Goal: Task Accomplishment & Management: Use online tool/utility

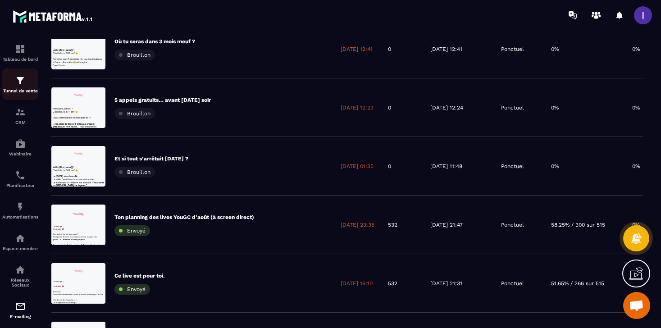
click at [16, 82] on img at bounding box center [20, 80] width 11 height 11
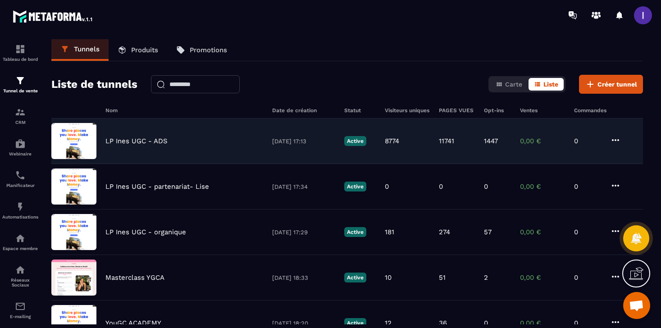
click at [156, 138] on p "LP Ines UGC - ADS" at bounding box center [137, 141] width 62 height 8
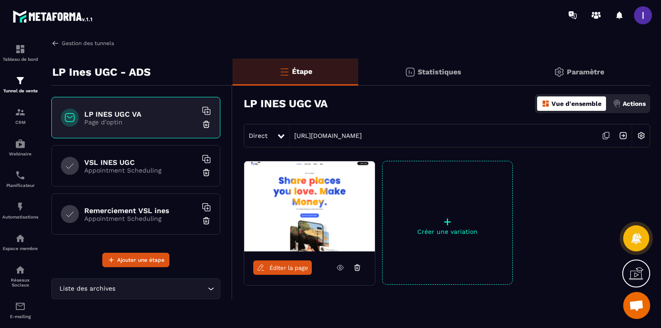
click at [79, 40] on link "Gestion des tunnels" at bounding box center [82, 43] width 63 height 8
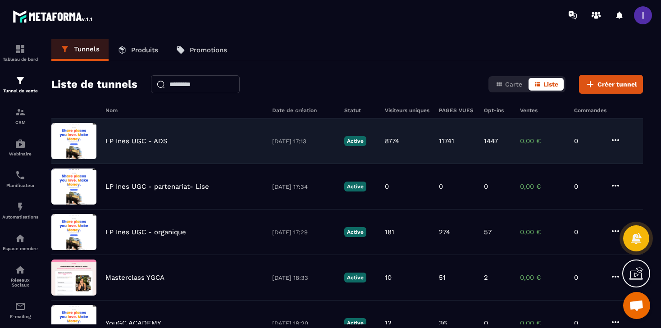
click at [155, 164] on div "LP Ines UGC - ADS [DATE] 17:13 Active 8774 11741 1447 0,00 € 0" at bounding box center [347, 187] width 592 height 46
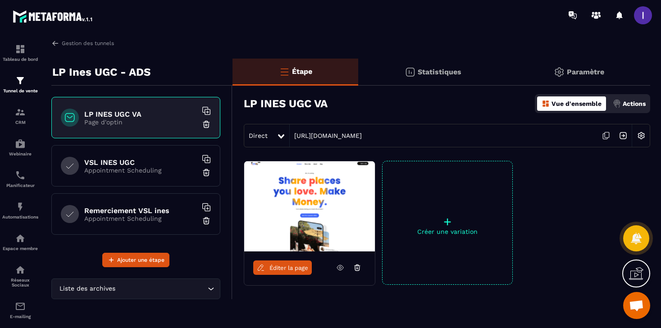
click at [267, 166] on img at bounding box center [309, 206] width 131 height 90
click at [609, 135] on icon at bounding box center [606, 135] width 17 height 17
click at [606, 133] on icon at bounding box center [606, 135] width 17 height 17
click at [611, 135] on icon at bounding box center [606, 135] width 17 height 17
click at [637, 305] on span "Ouvrir le chat" at bounding box center [636, 306] width 15 height 13
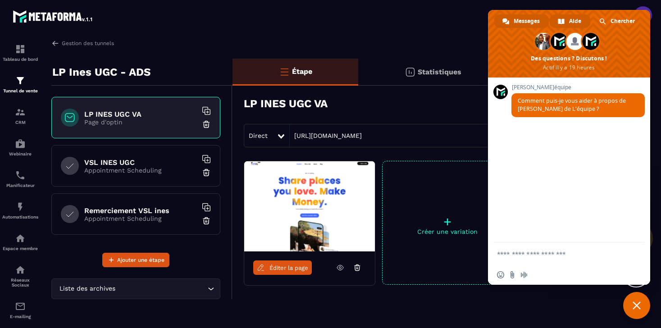
click at [567, 21] on link "Aide" at bounding box center [570, 21] width 41 height 14
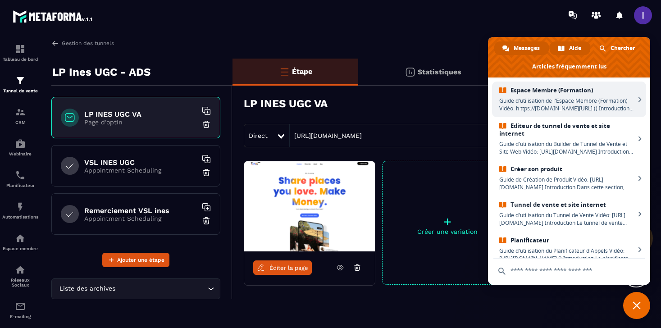
click at [535, 45] on span "Messages" at bounding box center [527, 48] width 26 height 14
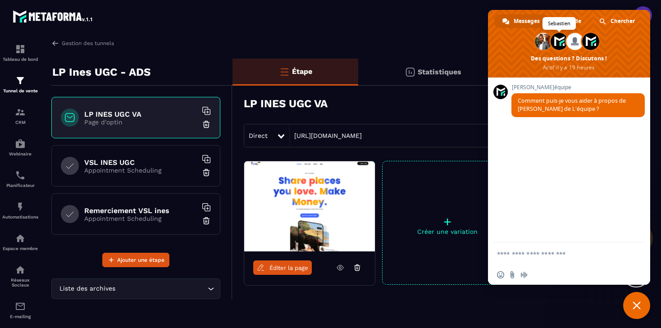
click at [560, 43] on span at bounding box center [559, 41] width 17 height 17
click at [582, 45] on span "Et 2 de plus" at bounding box center [591, 42] width 20 height 20
click at [598, 42] on span at bounding box center [591, 41] width 17 height 17
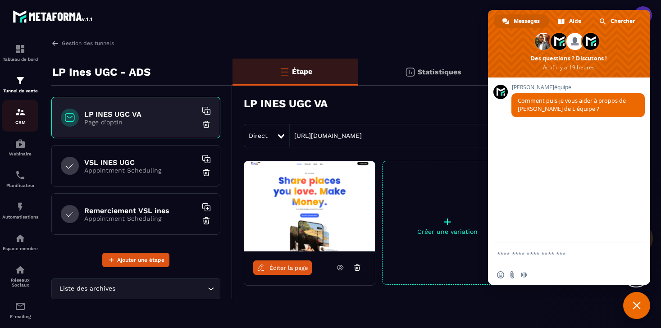
click at [18, 128] on link "CRM" at bounding box center [20, 116] width 36 height 32
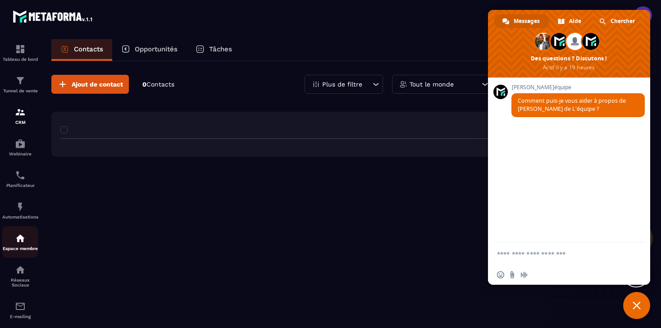
click at [8, 249] on p "Espace membre" at bounding box center [20, 248] width 36 height 5
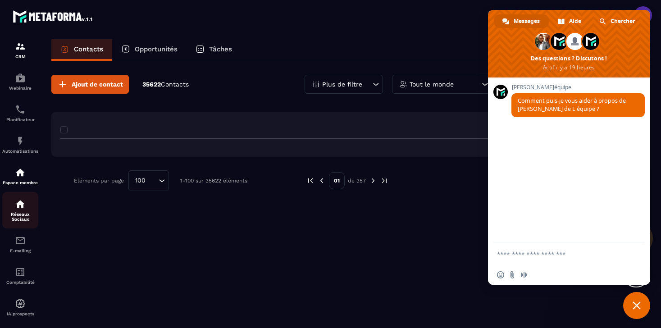
scroll to position [81, 0]
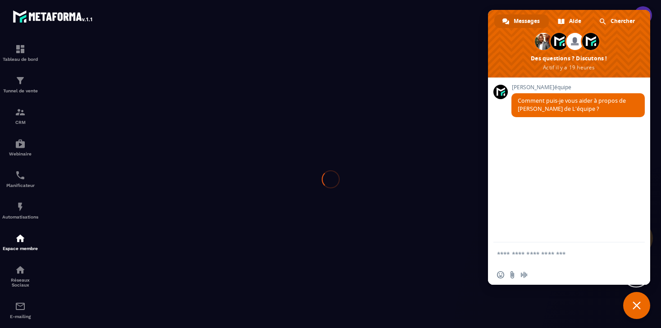
click at [14, 317] on div at bounding box center [330, 179] width 661 height 298
click at [18, 312] on div at bounding box center [330, 179] width 661 height 298
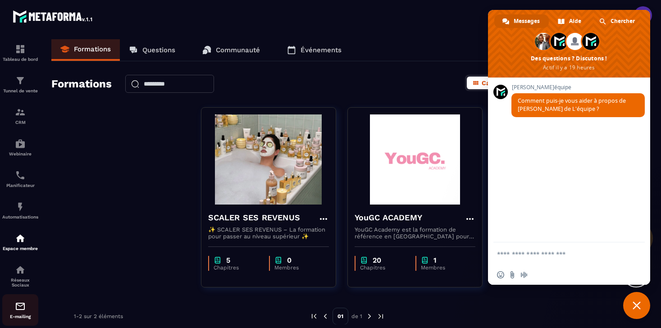
click at [19, 307] on img at bounding box center [20, 306] width 11 height 11
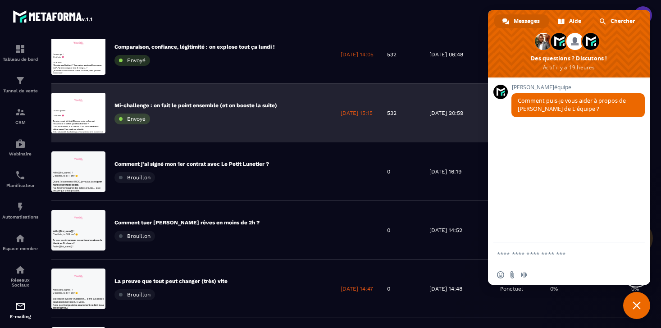
scroll to position [87, 0]
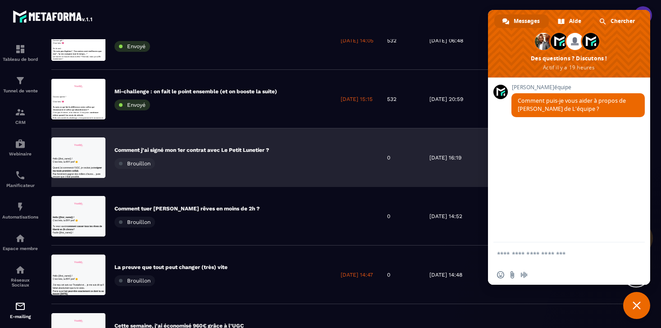
click at [221, 159] on div "Comment j’ai signé mon 1er contrat avec Le Petit Lunetier ? [GEOGRAPHIC_DATA]" at bounding box center [192, 158] width 155 height 23
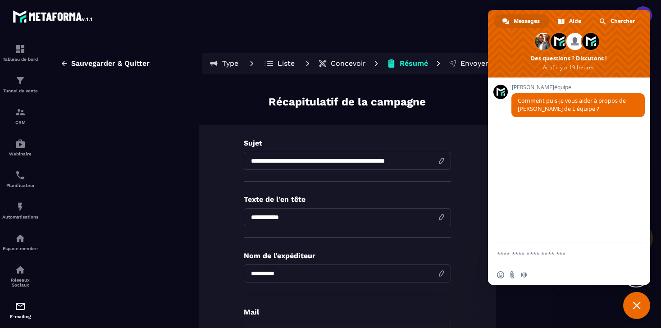
click at [334, 64] on p "Concevoir" at bounding box center [348, 63] width 35 height 9
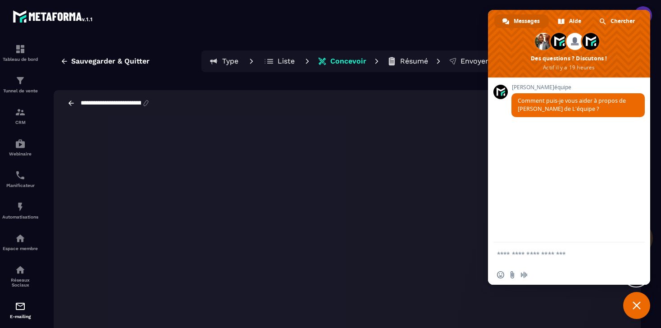
click at [647, 307] on span "Fermer le chat" at bounding box center [637, 305] width 27 height 27
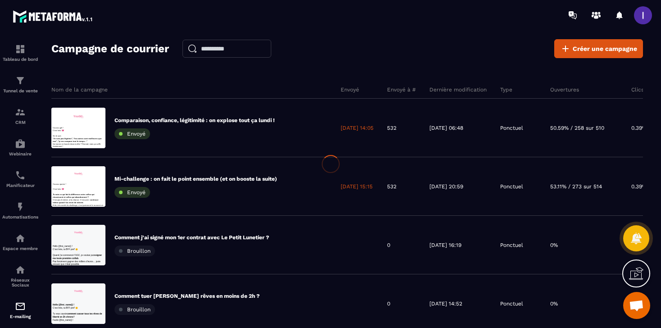
scroll to position [0, 0]
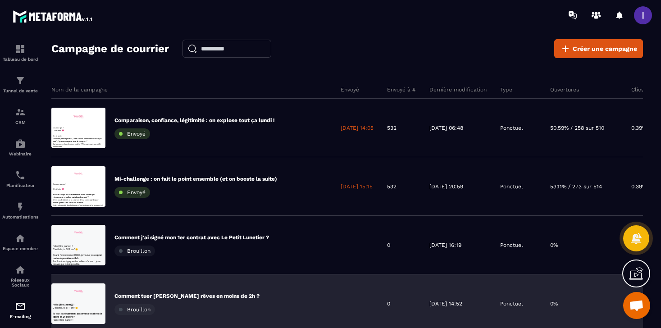
click at [207, 297] on p "Comment tuer [PERSON_NAME] rêves en moins de 2h ?" at bounding box center [187, 296] width 145 height 7
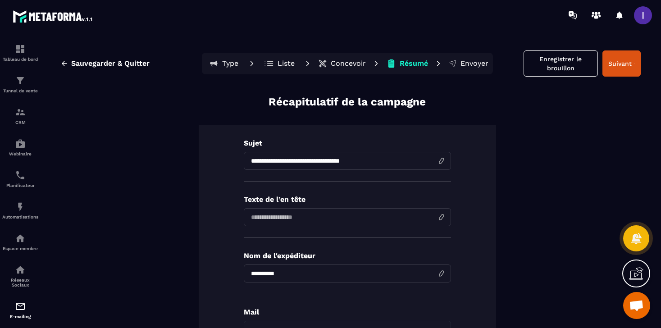
click at [347, 61] on p "Concevoir" at bounding box center [348, 63] width 35 height 9
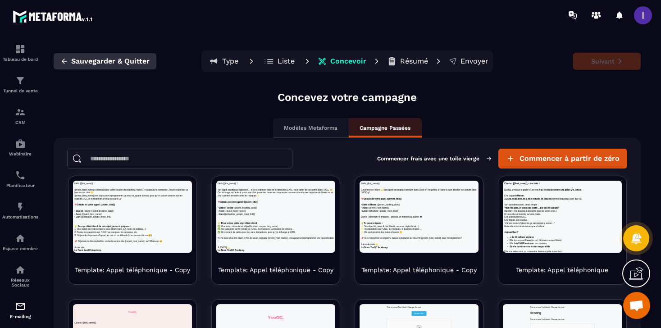
click at [111, 59] on span "Sauvegarder & Quitter" at bounding box center [110, 61] width 78 height 9
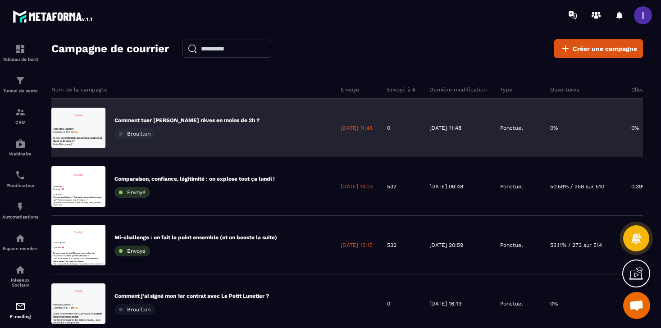
click at [190, 120] on p "Comment tuer [PERSON_NAME] rêves en moins de 2h ?" at bounding box center [187, 120] width 145 height 7
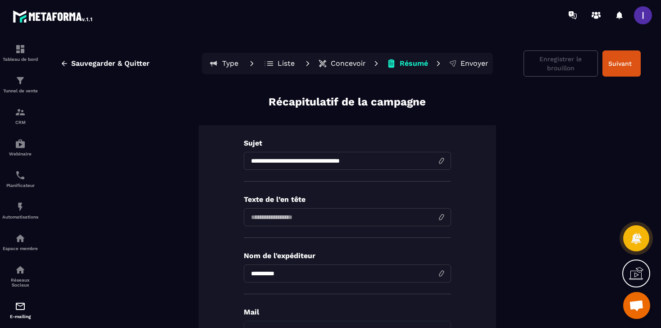
click at [331, 64] on p "Concevoir" at bounding box center [348, 63] width 35 height 9
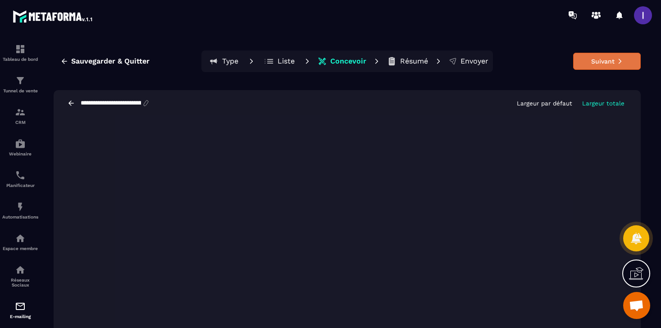
click at [591, 60] on button "Suivant" at bounding box center [608, 61] width 68 height 17
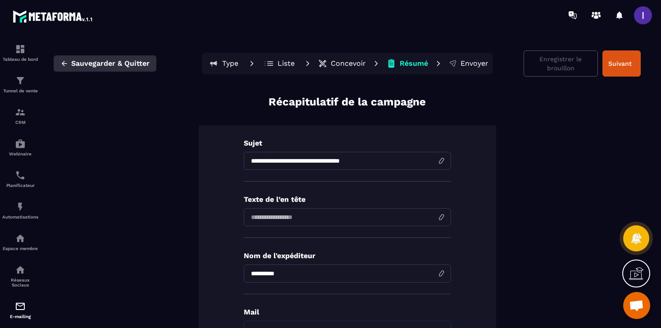
click at [132, 58] on button "Sauvegarder & Quitter" at bounding box center [105, 63] width 103 height 16
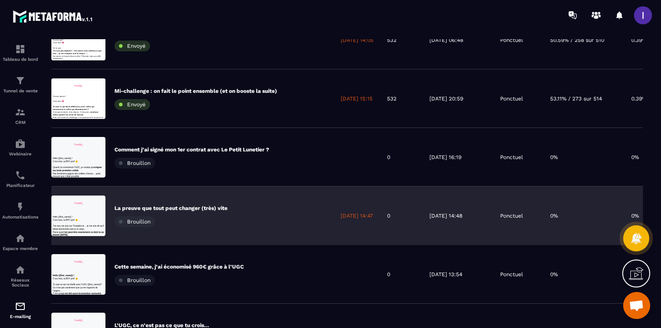
click at [165, 207] on p "La preuve que tout peut changer (très) vite" at bounding box center [171, 208] width 113 height 7
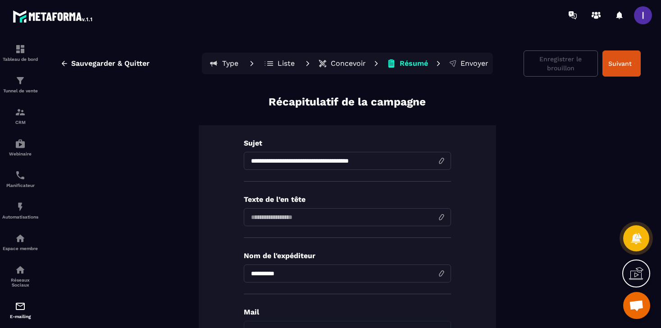
click at [338, 67] on p "Concevoir" at bounding box center [348, 63] width 35 height 9
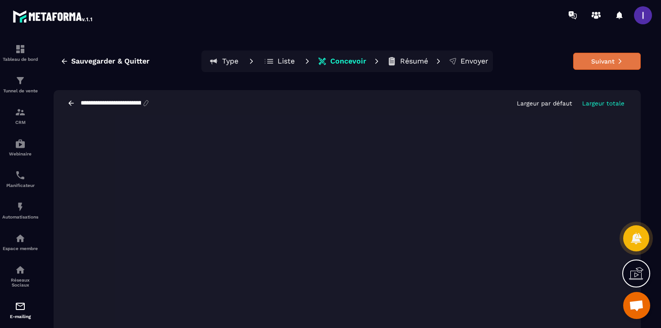
click at [598, 61] on button "Suivant" at bounding box center [608, 61] width 68 height 17
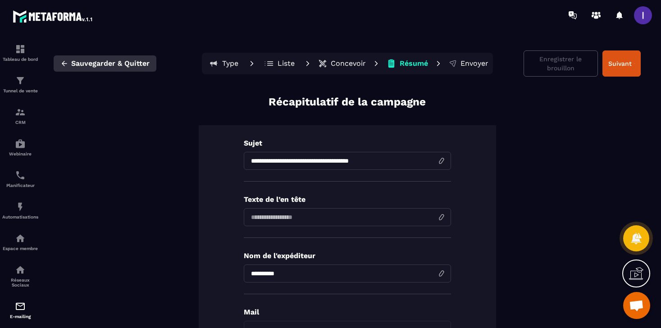
click at [128, 66] on span "Sauvegarder & Quitter" at bounding box center [110, 63] width 78 height 9
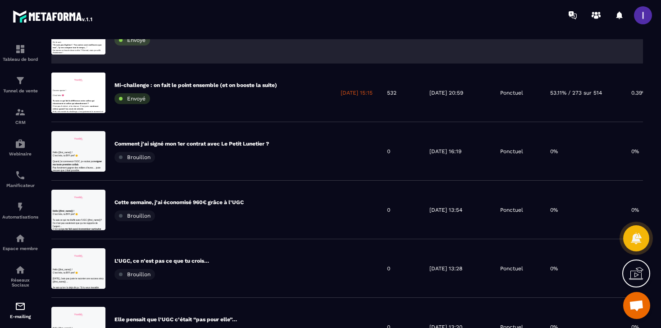
scroll to position [217, 0]
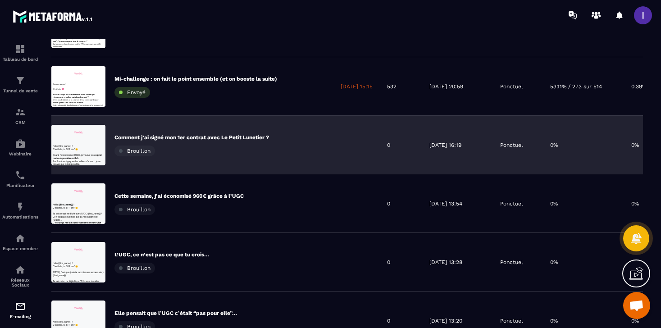
click at [199, 140] on p "Comment j’ai signé mon 1er contrat avec Le Petit Lunetier ?" at bounding box center [192, 137] width 155 height 7
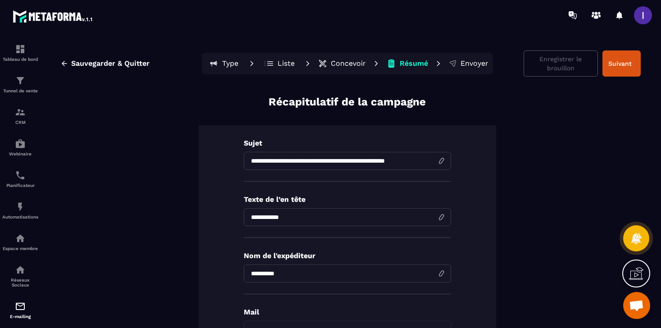
click at [349, 59] on p "Concevoir" at bounding box center [348, 63] width 35 height 9
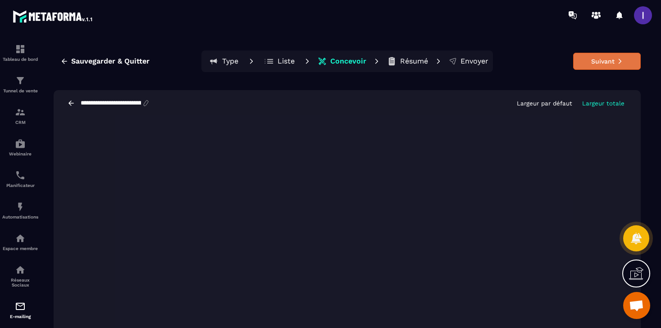
click at [592, 64] on button "Suivant" at bounding box center [608, 61] width 68 height 17
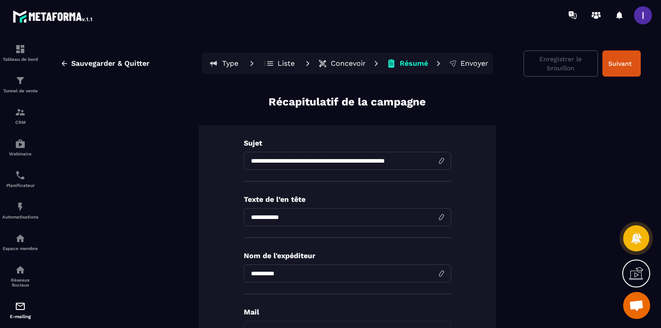
click at [111, 64] on span "Sauvegarder & Quitter" at bounding box center [110, 63] width 78 height 9
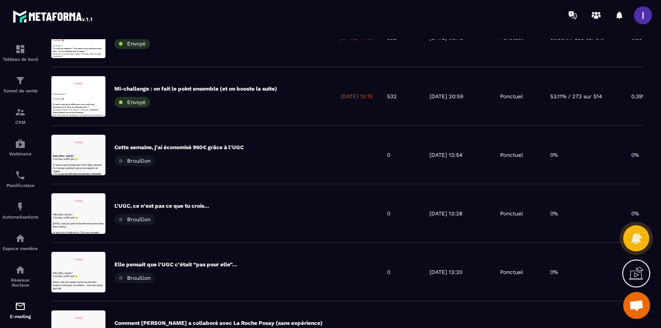
scroll to position [271, 0]
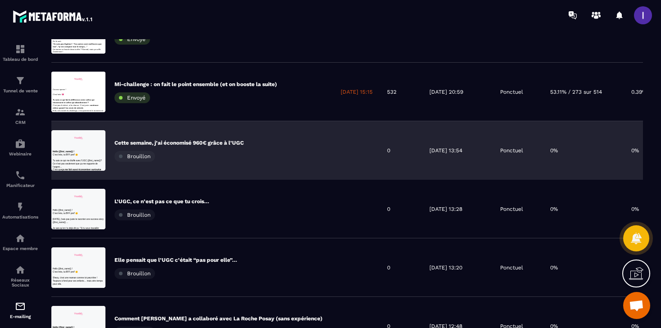
click at [215, 151] on div "Cette semaine, j’ai économisé 960€ grâce à l’UGC Brouillon" at bounding box center [179, 150] width 129 height 23
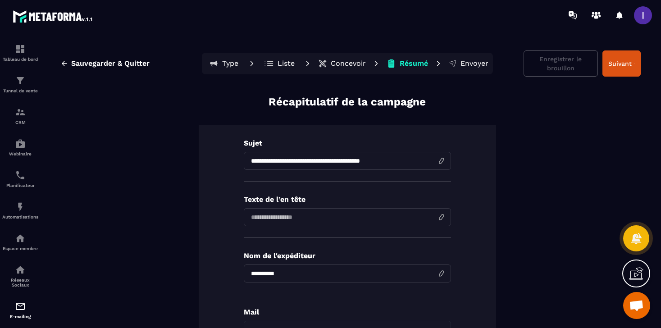
click at [349, 61] on p "Concevoir" at bounding box center [348, 63] width 35 height 9
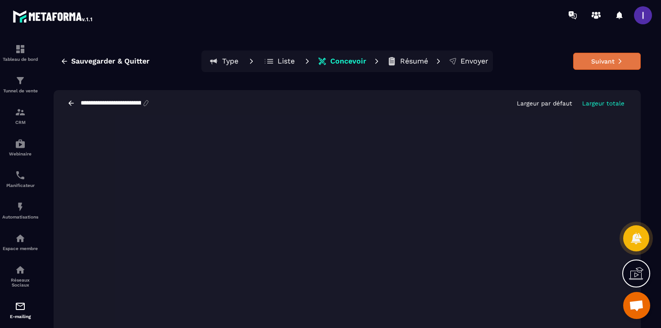
click at [602, 62] on button "Suivant" at bounding box center [608, 61] width 68 height 17
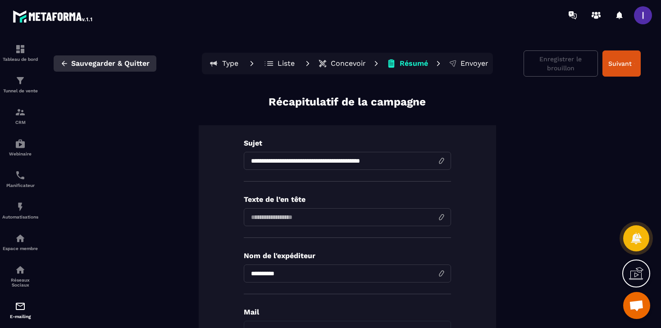
click at [94, 61] on span "Sauvegarder & Quitter" at bounding box center [110, 63] width 78 height 9
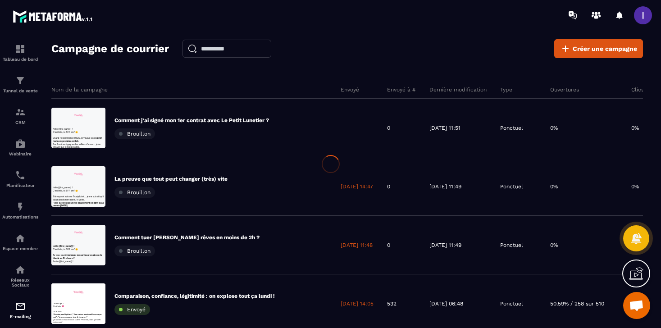
scroll to position [0, 0]
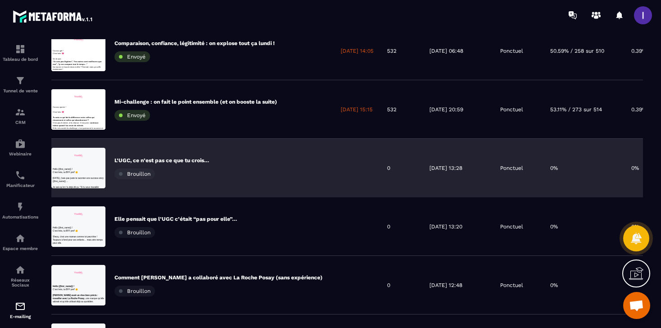
click at [225, 156] on div "L’UGC, ce n’est pas ce que tu crois… [GEOGRAPHIC_DATA]" at bounding box center [192, 168] width 283 height 59
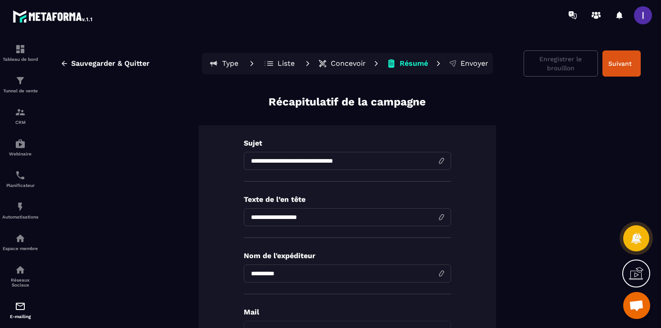
click at [340, 63] on p "Concevoir" at bounding box center [348, 63] width 35 height 9
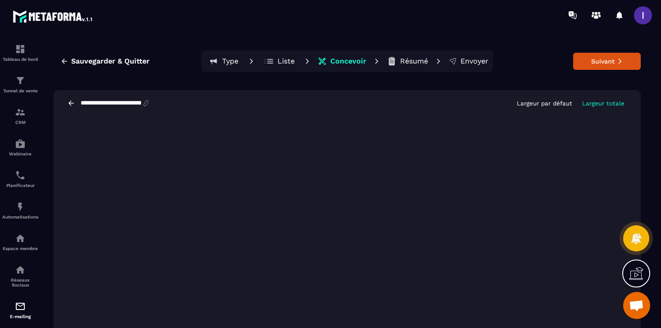
scroll to position [3, 0]
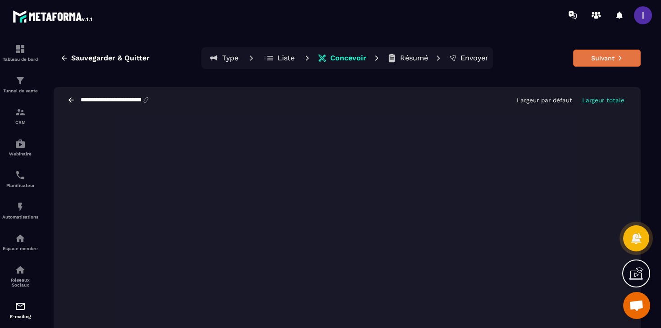
click at [596, 64] on button "Suivant" at bounding box center [608, 58] width 68 height 17
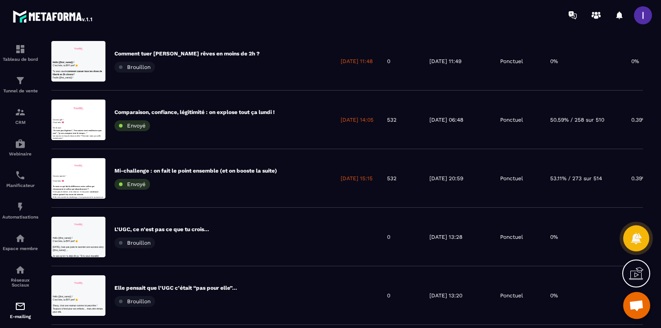
scroll to position [243, 0]
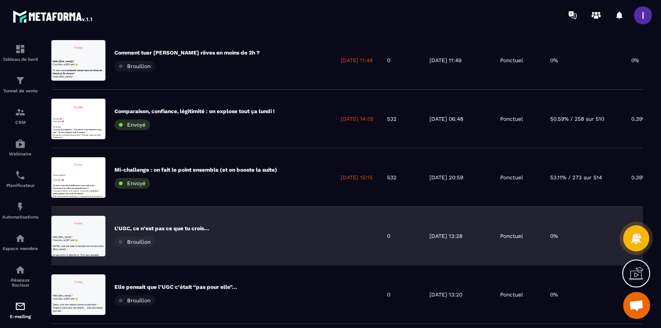
click at [157, 225] on p "L’UGC, ce n’est pas ce que tu crois…" at bounding box center [162, 228] width 95 height 7
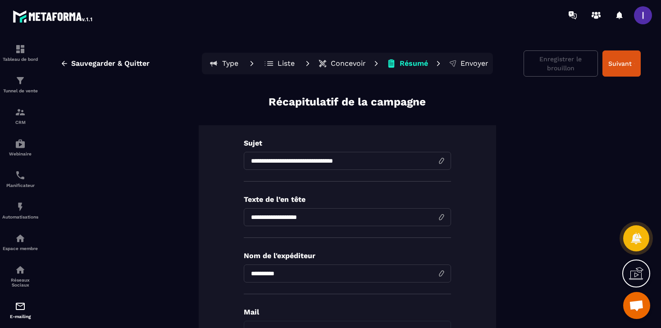
click at [344, 60] on p "Concevoir" at bounding box center [348, 63] width 35 height 9
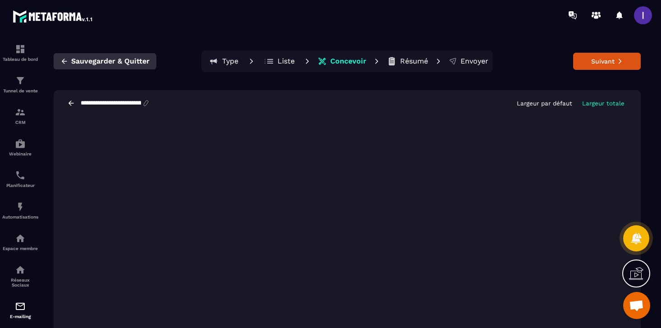
click at [122, 63] on span "Sauvegarder & Quitter" at bounding box center [110, 61] width 78 height 9
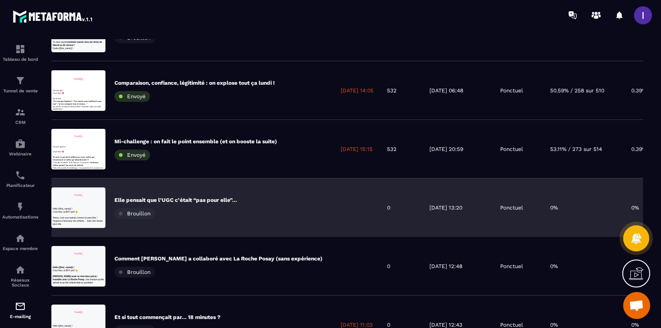
click at [193, 194] on div "Elle pensait que l’UGC c’était “pas pour elle”… [GEOGRAPHIC_DATA]" at bounding box center [192, 208] width 283 height 59
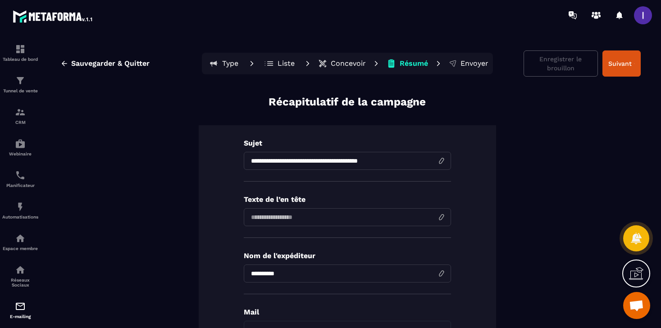
click at [333, 65] on p "Concevoir" at bounding box center [348, 63] width 35 height 9
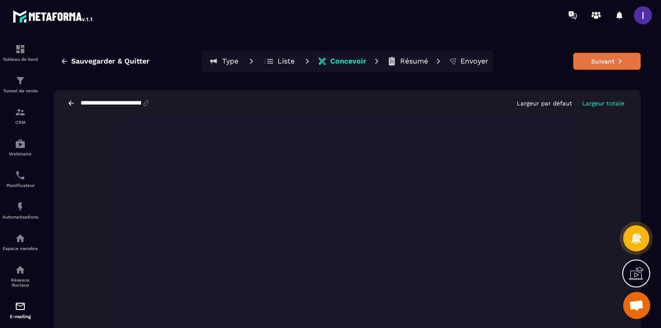
click at [585, 65] on button "Suivant" at bounding box center [608, 61] width 68 height 17
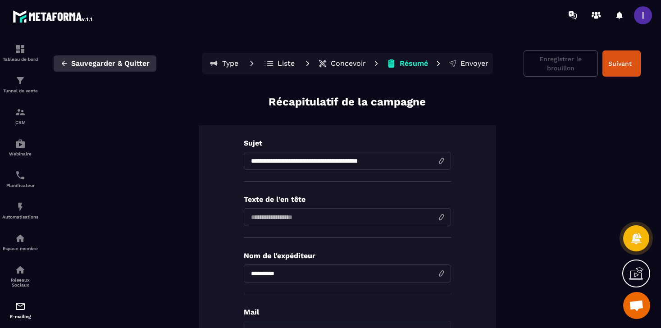
click at [133, 59] on span "Sauvegarder & Quitter" at bounding box center [110, 63] width 78 height 9
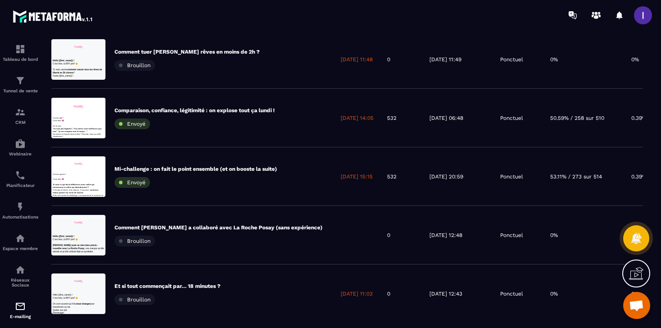
scroll to position [455, 0]
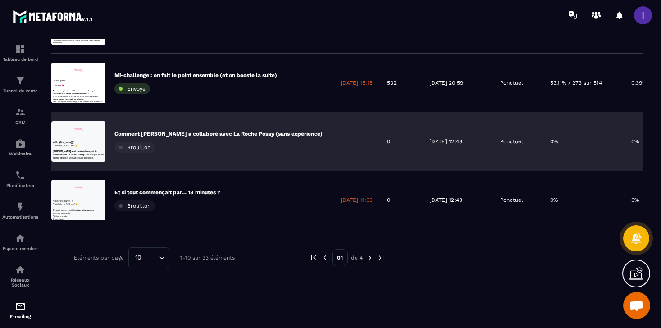
click at [209, 152] on div "Comment [PERSON_NAME] a collaboré avec La Roche Posay (sans expérience) Brouill…" at bounding box center [219, 141] width 208 height 23
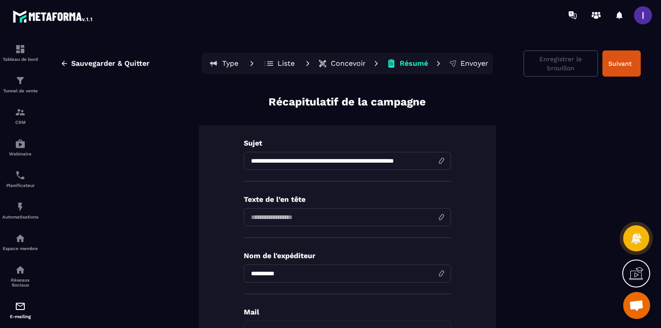
click at [341, 60] on p "Concevoir" at bounding box center [348, 63] width 35 height 9
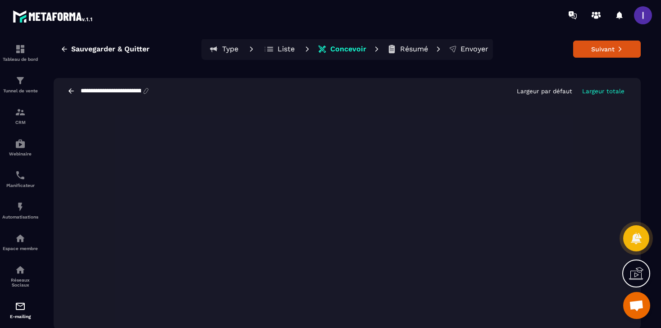
scroll to position [15, 0]
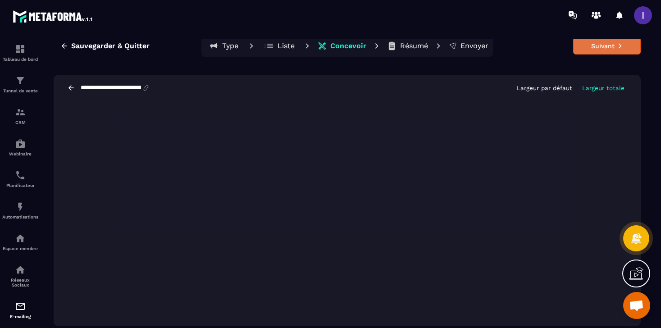
click at [591, 49] on button "Suivant" at bounding box center [608, 45] width 68 height 17
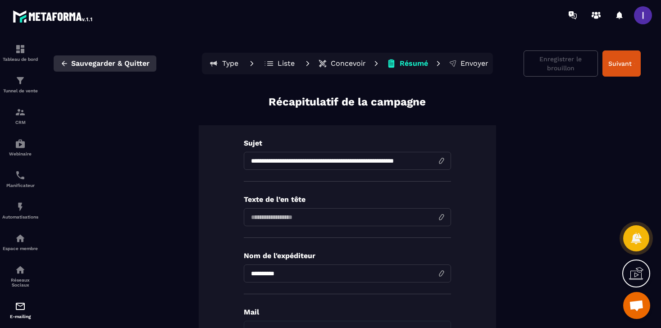
click at [99, 59] on span "Sauvegarder & Quitter" at bounding box center [110, 63] width 78 height 9
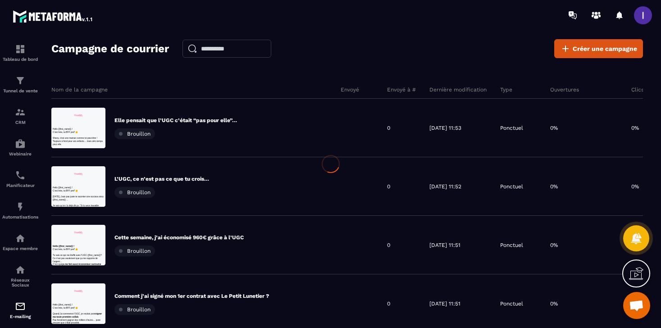
scroll to position [0, 0]
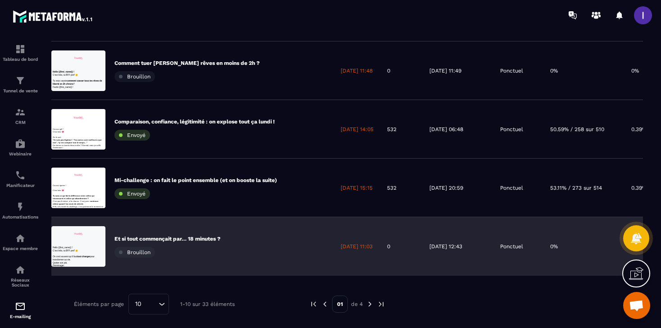
click at [180, 236] on p "Et si tout commençait par… 18 minutes ?" at bounding box center [168, 238] width 106 height 7
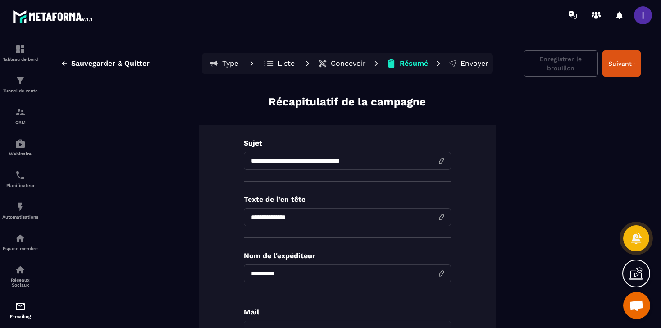
click at [337, 55] on button "Concevoir" at bounding box center [342, 64] width 53 height 18
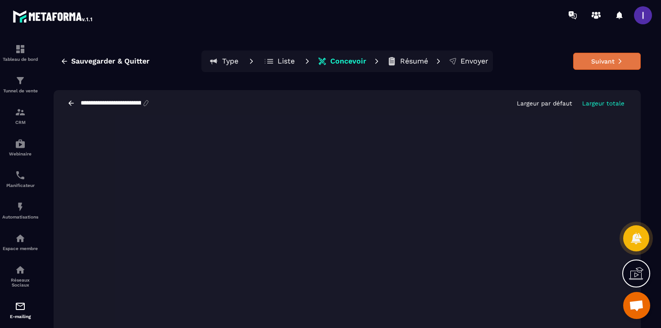
click at [602, 69] on button "Suivant" at bounding box center [608, 61] width 68 height 17
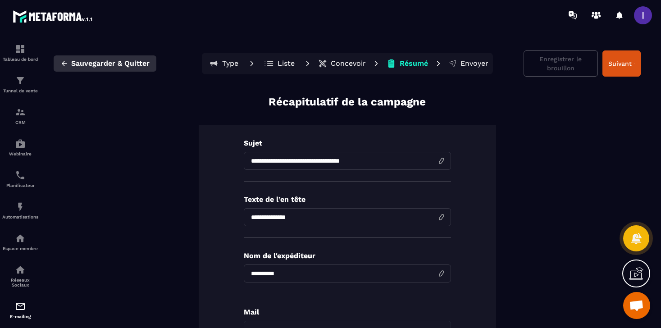
click at [85, 58] on button "Sauvegarder & Quitter" at bounding box center [105, 63] width 103 height 16
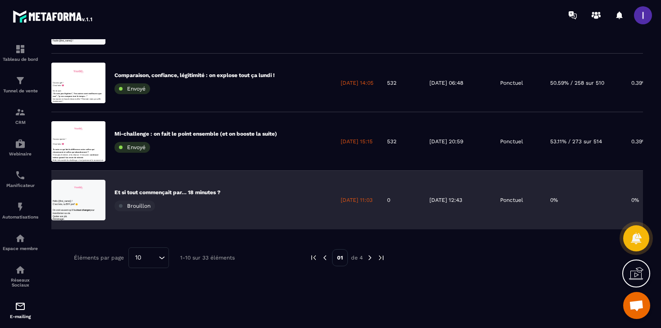
click at [209, 192] on p "Et si tout commençait par… 18 minutes ?" at bounding box center [168, 192] width 106 height 7
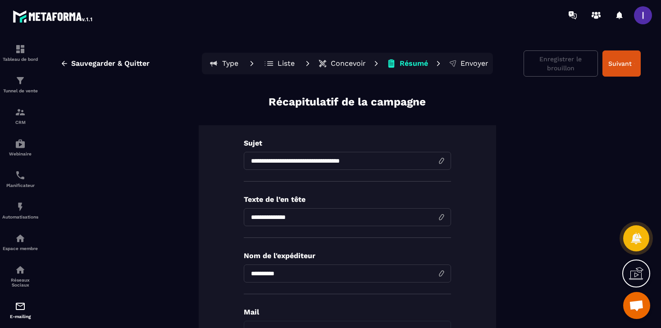
click at [338, 60] on p "Concevoir" at bounding box center [348, 63] width 35 height 9
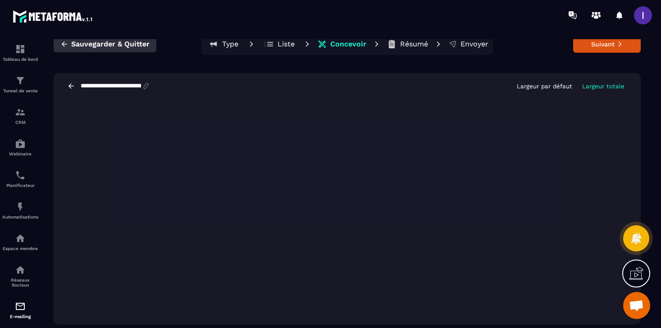
click at [87, 43] on span "Sauvegarder & Quitter" at bounding box center [110, 44] width 78 height 9
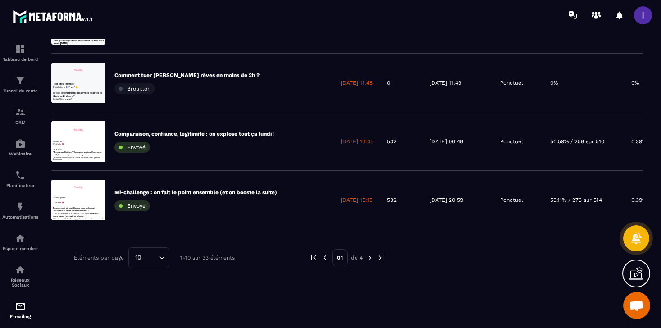
click at [165, 260] on icon "Search for option" at bounding box center [161, 257] width 9 height 9
click at [147, 204] on p "25" at bounding box center [149, 201] width 22 height 9
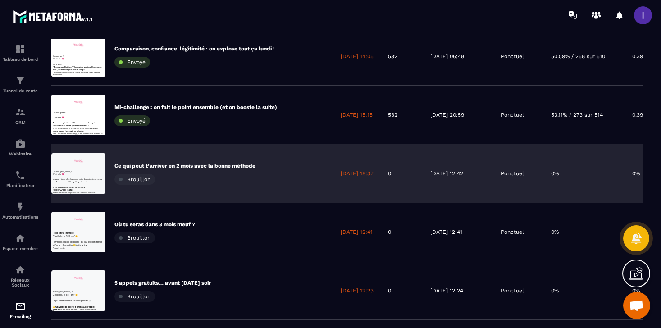
click at [202, 172] on div "Ce qui peut t’arriver en 2 mois avec la bonne méthode Brouillon" at bounding box center [185, 173] width 141 height 23
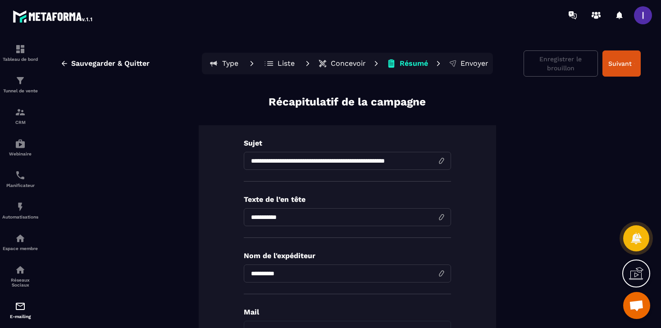
click at [350, 70] on button "Concevoir" at bounding box center [342, 64] width 53 height 18
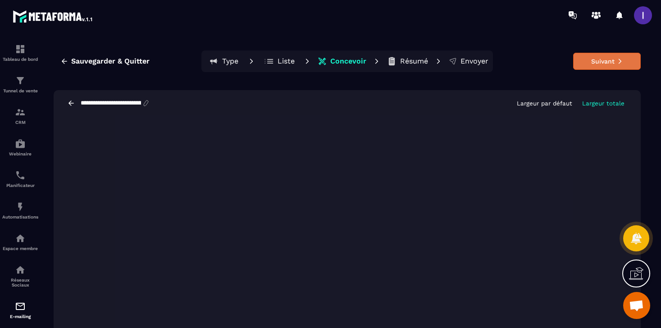
click at [595, 65] on button "Suivant" at bounding box center [608, 61] width 68 height 17
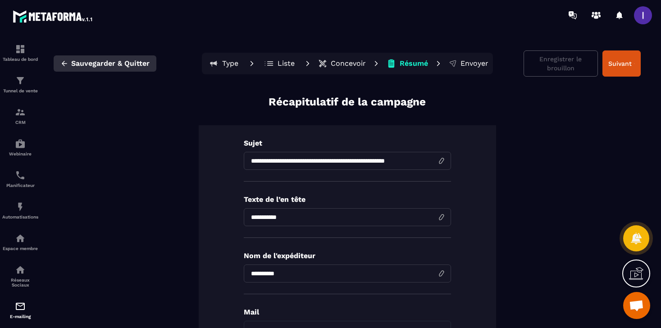
click at [119, 60] on span "Sauvegarder & Quitter" at bounding box center [110, 63] width 78 height 9
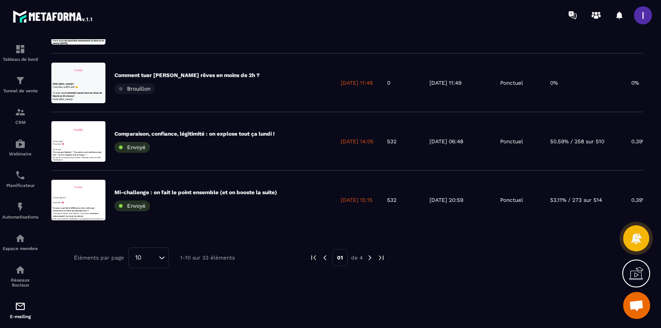
click at [160, 257] on icon "Search for option" at bounding box center [161, 257] width 9 height 9
click at [147, 207] on li "25" at bounding box center [149, 202] width 40 height 18
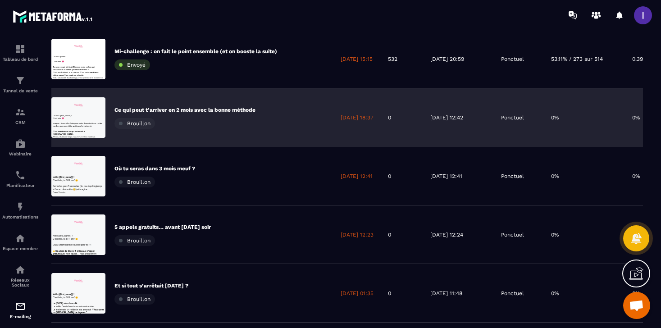
click at [193, 111] on p "Ce qui peut t’arriver en 2 mois avec la bonne méthode" at bounding box center [185, 109] width 141 height 7
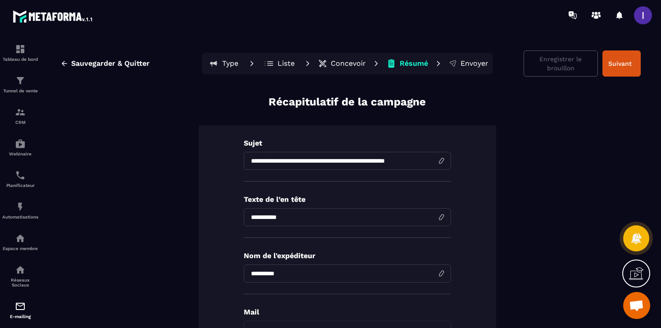
click at [340, 69] on button "Concevoir" at bounding box center [342, 64] width 53 height 18
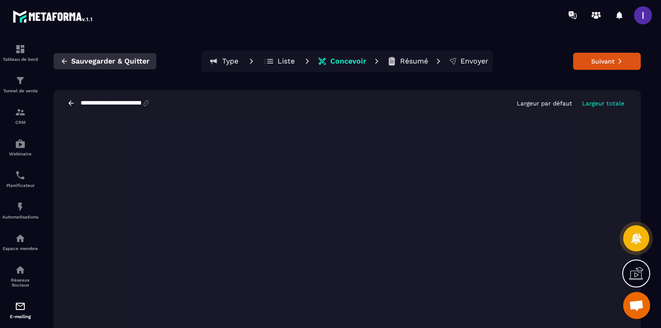
click at [135, 60] on span "Sauvegarder & Quitter" at bounding box center [110, 61] width 78 height 9
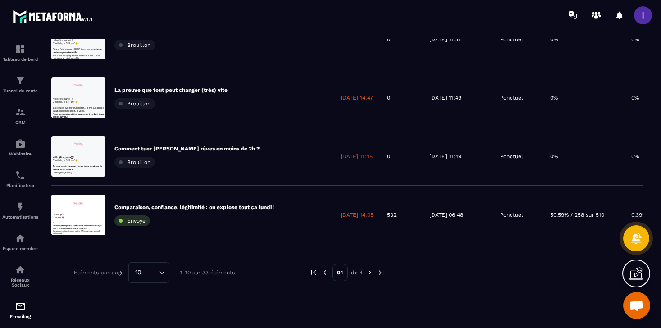
click at [150, 276] on input "Search for option" at bounding box center [151, 273] width 12 height 10
click at [143, 221] on p "25" at bounding box center [149, 216] width 22 height 9
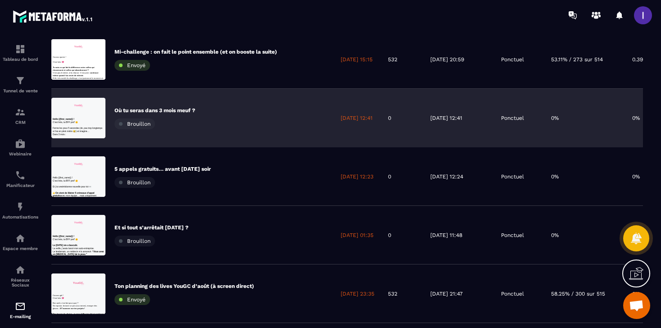
click at [184, 109] on p "Où tu seras dans 3 mois meuf ?" at bounding box center [155, 110] width 81 height 7
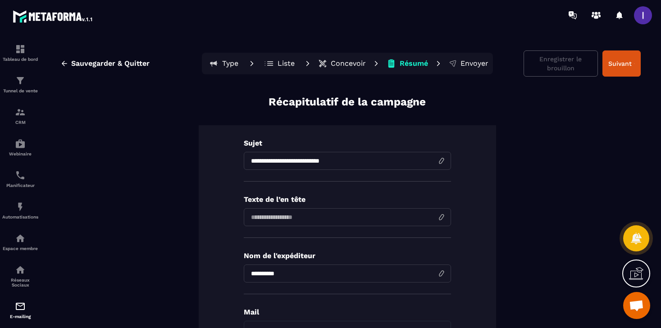
click at [343, 56] on button "Concevoir" at bounding box center [342, 64] width 53 height 18
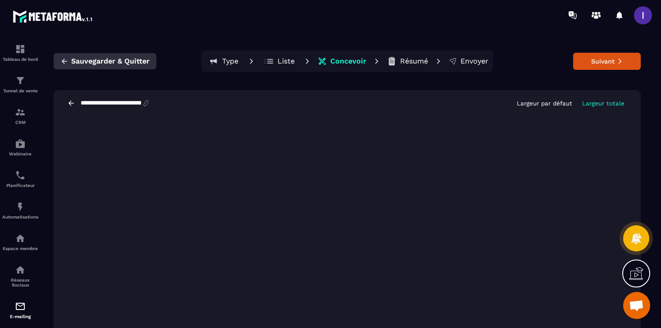
click at [101, 59] on span "Sauvegarder & Quitter" at bounding box center [110, 61] width 78 height 9
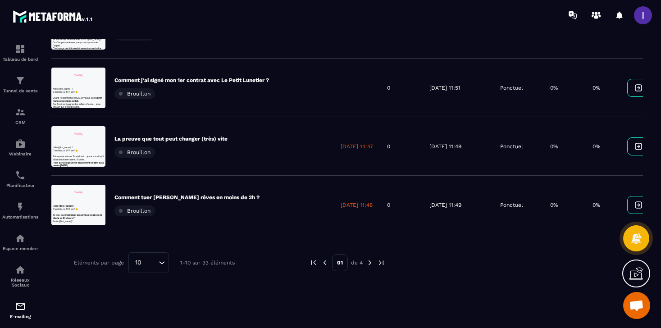
click at [160, 265] on icon "Search for option" at bounding box center [161, 262] width 9 height 9
click at [146, 210] on p "25" at bounding box center [149, 206] width 22 height 9
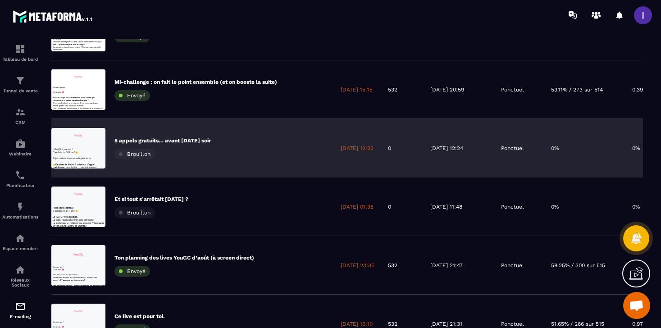
click at [179, 137] on p "5 appels gratuits… avant [DATE] soir" at bounding box center [163, 140] width 96 height 7
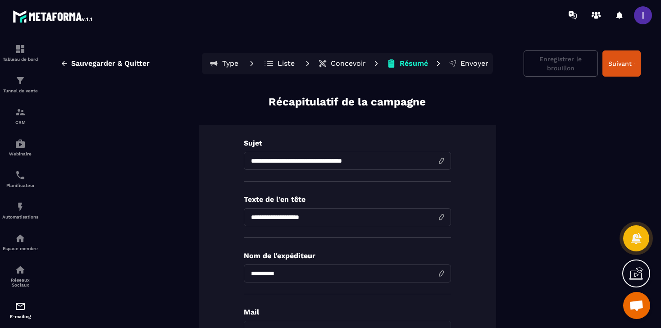
click at [351, 60] on p "Concevoir" at bounding box center [348, 63] width 35 height 9
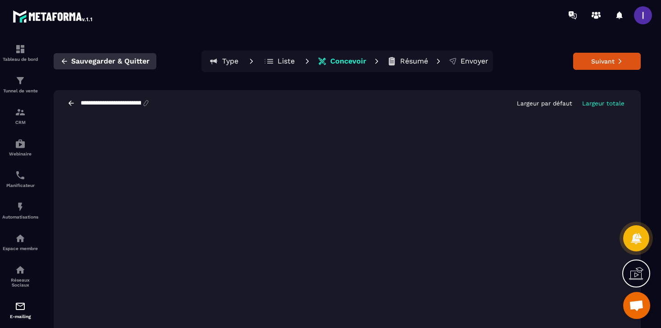
click at [93, 64] on span "Sauvegarder & Quitter" at bounding box center [110, 61] width 78 height 9
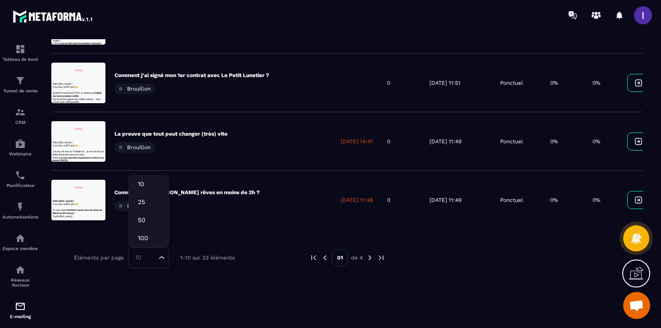
click at [159, 257] on icon "Search for option" at bounding box center [161, 257] width 9 height 9
click at [148, 205] on p "25" at bounding box center [149, 201] width 22 height 9
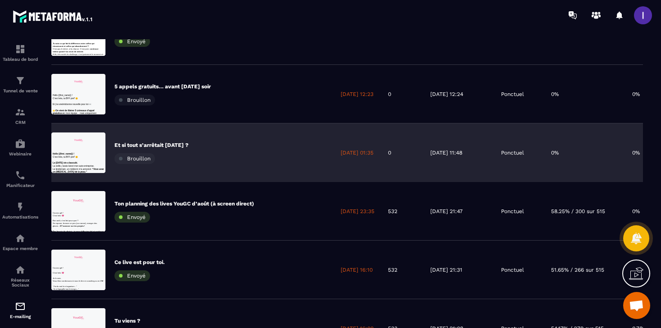
click at [174, 140] on div "Et si tout s’arrêtait [DATE] ? [GEOGRAPHIC_DATA]" at bounding box center [192, 153] width 283 height 59
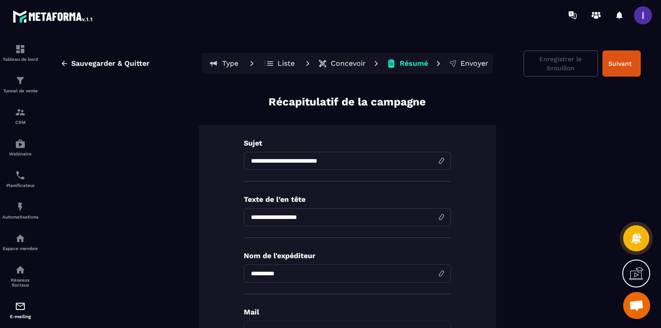
click at [343, 60] on p "Concevoir" at bounding box center [348, 63] width 35 height 9
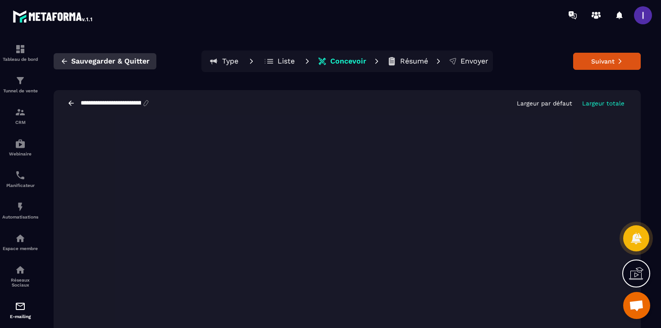
click at [133, 61] on span "Sauvegarder & Quitter" at bounding box center [110, 61] width 78 height 9
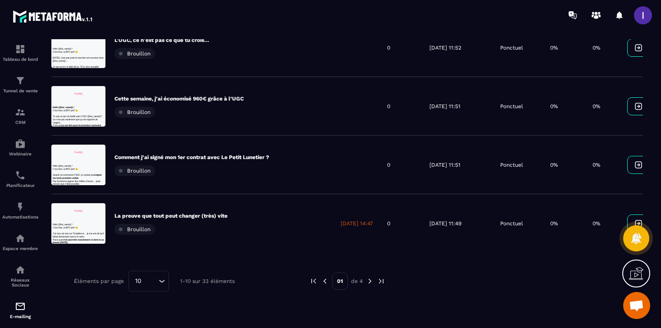
click at [160, 283] on icon "Search for option" at bounding box center [161, 281] width 9 height 9
click at [152, 243] on p "50" at bounding box center [149, 243] width 22 height 9
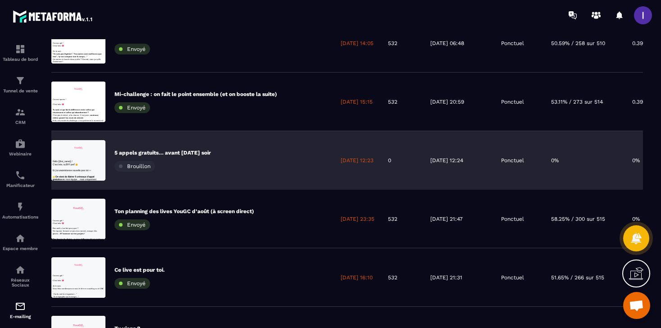
click at [200, 155] on p "5 appels gratuits… avant [DATE] soir" at bounding box center [163, 152] width 96 height 7
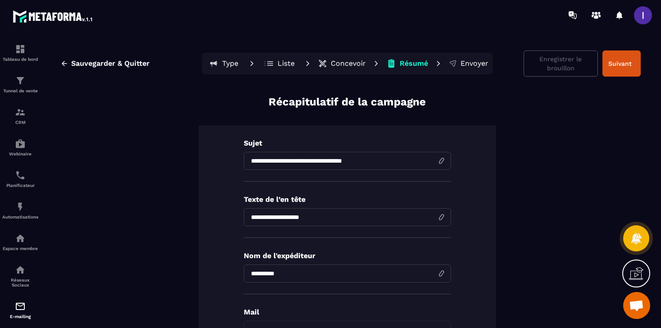
click at [351, 60] on p "Concevoir" at bounding box center [348, 63] width 35 height 9
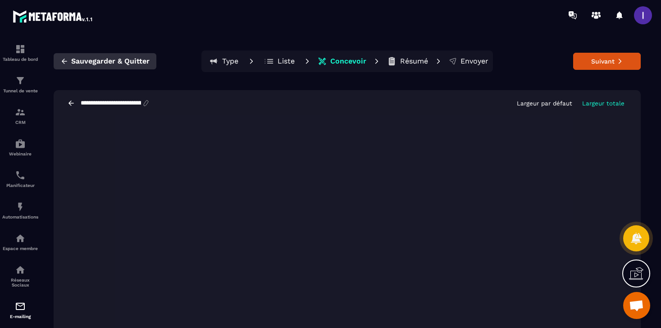
click at [138, 59] on span "Sauvegarder & Quitter" at bounding box center [110, 61] width 78 height 9
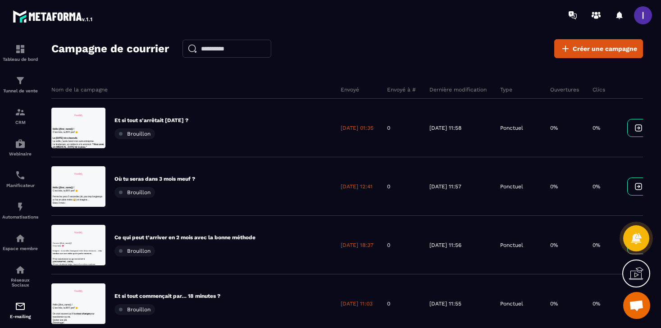
click at [634, 306] on span "Ouvrir le chat" at bounding box center [636, 306] width 15 height 13
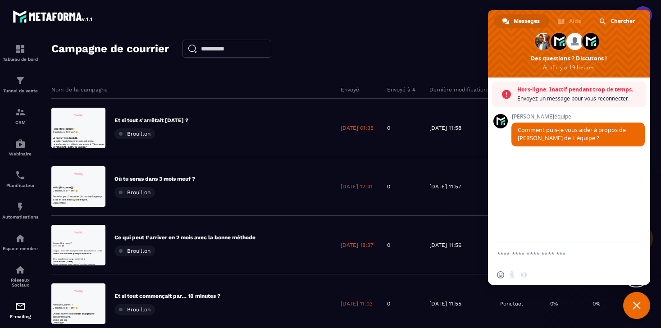
click at [557, 268] on div "Insérer un emoji Envoyer un fichier Message audio" at bounding box center [569, 275] width 162 height 20
paste textarea "**********"
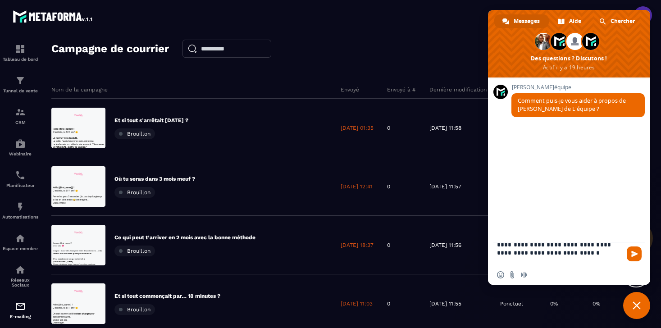
click at [571, 248] on textarea "Entrez votre message..." at bounding box center [560, 254] width 126 height 23
click at [612, 256] on textarea "Entrez votre message..." at bounding box center [560, 254] width 126 height 23
drag, startPoint x: 617, startPoint y: 262, endPoint x: 537, endPoint y: 147, distance: 140.6
click at [537, 147] on div "Réseau hors-ligne. Reconnexion... Aucun message ne peut être échangé pour le mo…" at bounding box center [569, 181] width 162 height 207
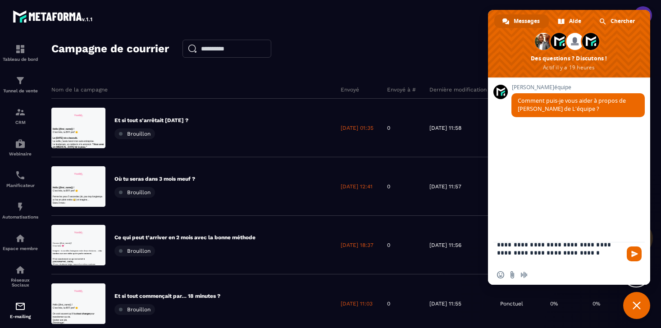
click at [571, 250] on textarea "Entrez votre message..." at bounding box center [560, 254] width 126 height 23
click at [638, 304] on span "Fermer le chat" at bounding box center [637, 306] width 8 height 8
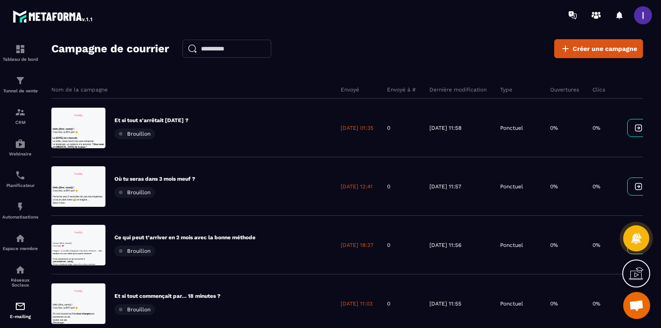
click at [639, 313] on span "Ouvrir le chat" at bounding box center [637, 305] width 27 height 27
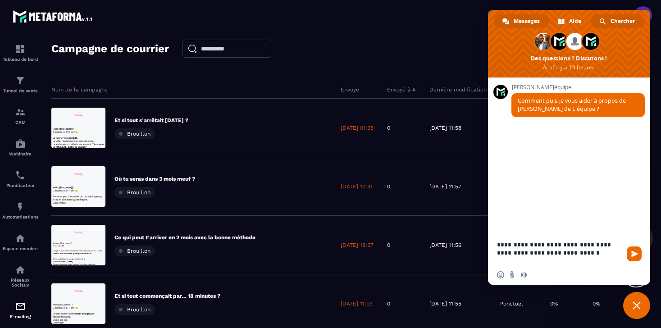
click at [613, 21] on span "Chercher" at bounding box center [623, 21] width 24 height 14
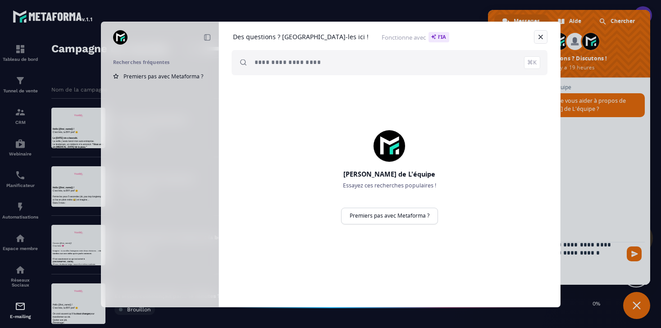
click at [542, 34] on link at bounding box center [541, 37] width 14 height 14
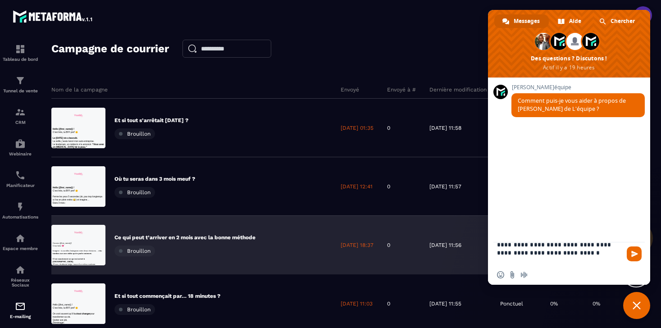
drag, startPoint x: 613, startPoint y: 264, endPoint x: 453, endPoint y: 216, distance: 166.9
click at [453, 216] on body "Tableau de bord Tunnel de vente CRM Webinaire Planificateur Automatisations Esp…" at bounding box center [330, 164] width 661 height 328
type textarea "**********"
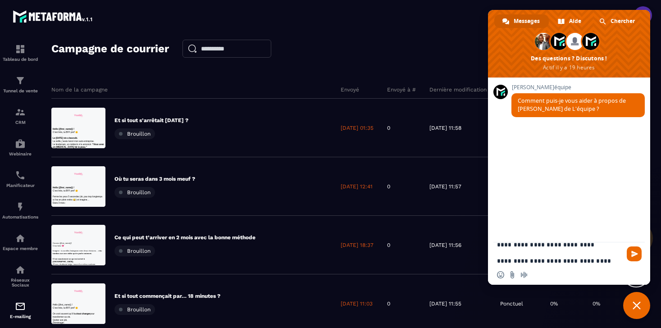
drag, startPoint x: 514, startPoint y: 259, endPoint x: 533, endPoint y: 272, distance: 22.9
click at [533, 273] on div "Réseau hors-ligne. Reconnexion... Aucun message ne peut être échangé pour le mo…" at bounding box center [569, 181] width 162 height 207
